Goal: Transaction & Acquisition: Obtain resource

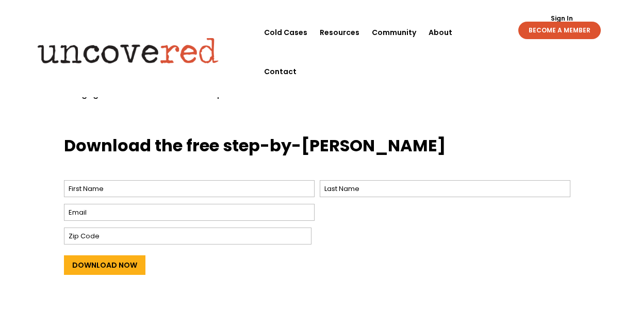
scroll to position [387, 0]
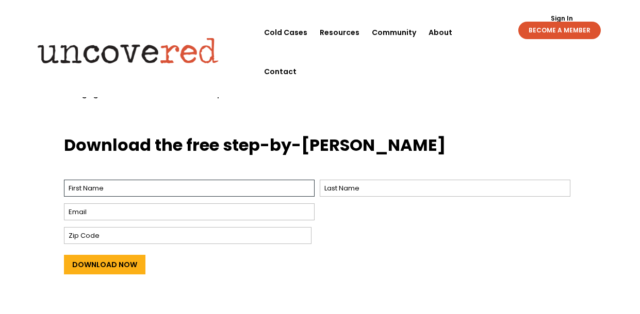
click at [248, 180] on input "First" at bounding box center [189, 188] width 251 height 17
type input "l"
type input "[PERSON_NAME]"
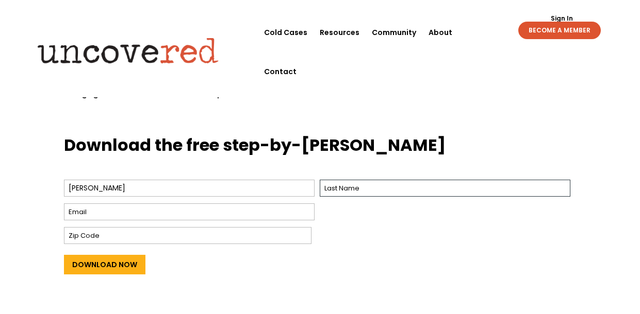
click at [443, 180] on input "Last" at bounding box center [445, 188] width 251 height 17
type input "Reas"
click at [294, 204] on input "Email *" at bounding box center [189, 212] width 251 height 17
type input "[EMAIL_ADDRESS]"
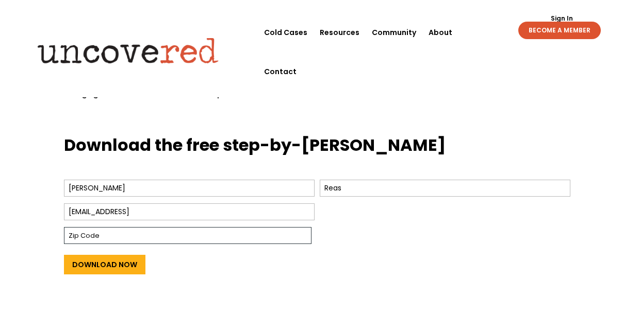
click at [254, 227] on input "Zip Code" at bounding box center [187, 235] width 247 height 17
type input "85028"
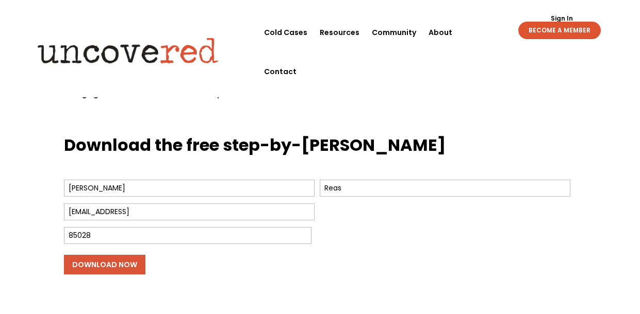
click at [131, 255] on input "Download Now" at bounding box center [104, 265] width 81 height 20
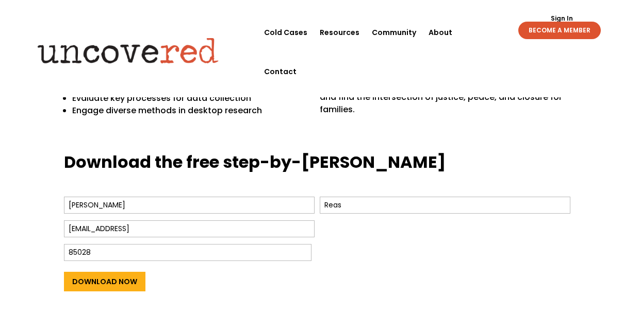
scroll to position [394, 0]
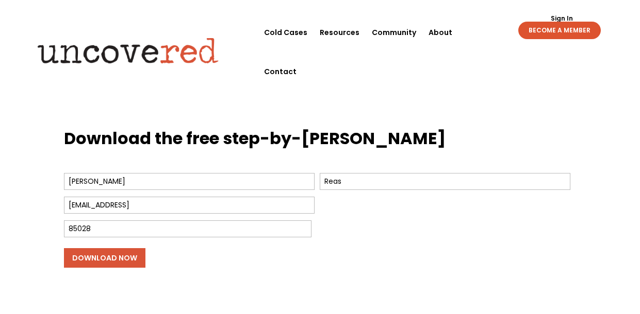
click at [132, 248] on input "Download Now" at bounding box center [104, 258] width 81 height 20
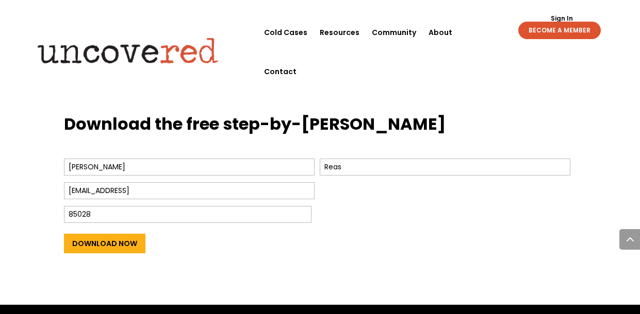
scroll to position [414, 0]
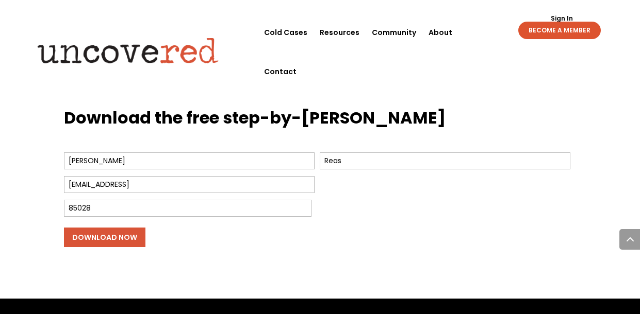
click at [86, 228] on input "Download Now" at bounding box center [104, 238] width 81 height 20
click at [189, 220] on div "Download Now" at bounding box center [320, 236] width 512 height 33
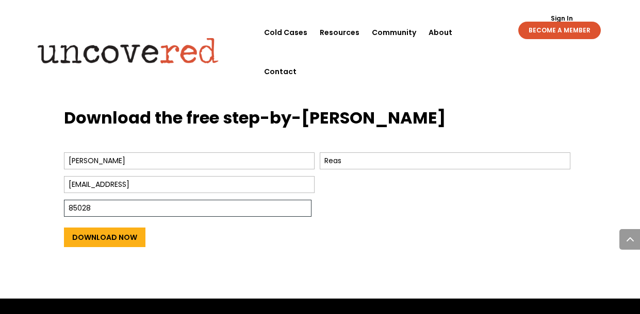
click at [181, 200] on input "85028" at bounding box center [187, 208] width 247 height 17
click at [172, 176] on input "[EMAIL_ADDRESS]" at bounding box center [189, 184] width 251 height 17
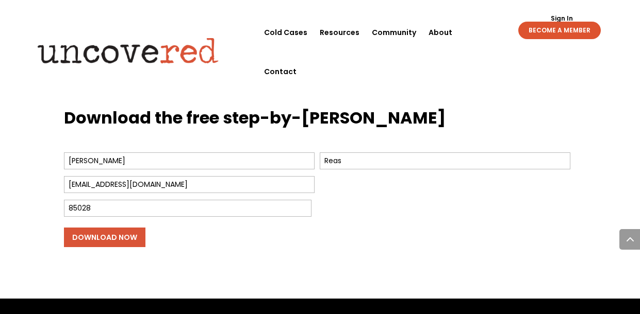
type input "[EMAIL_ADDRESS][DOMAIN_NAME]"
click at [108, 228] on input "Download Now" at bounding box center [104, 238] width 81 height 20
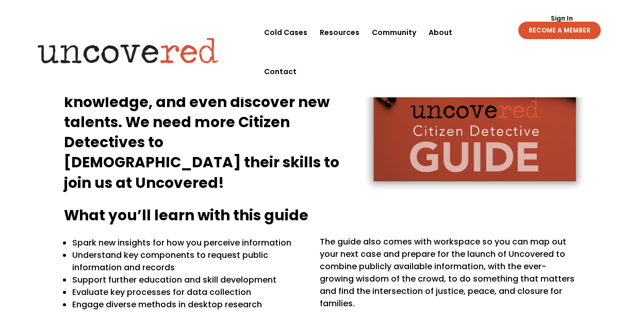
scroll to position [0, 0]
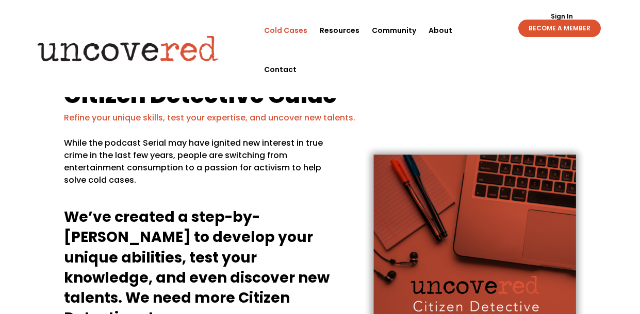
click at [282, 30] on link "Cold Cases" at bounding box center [285, 30] width 43 height 39
